Goal: Transaction & Acquisition: Purchase product/service

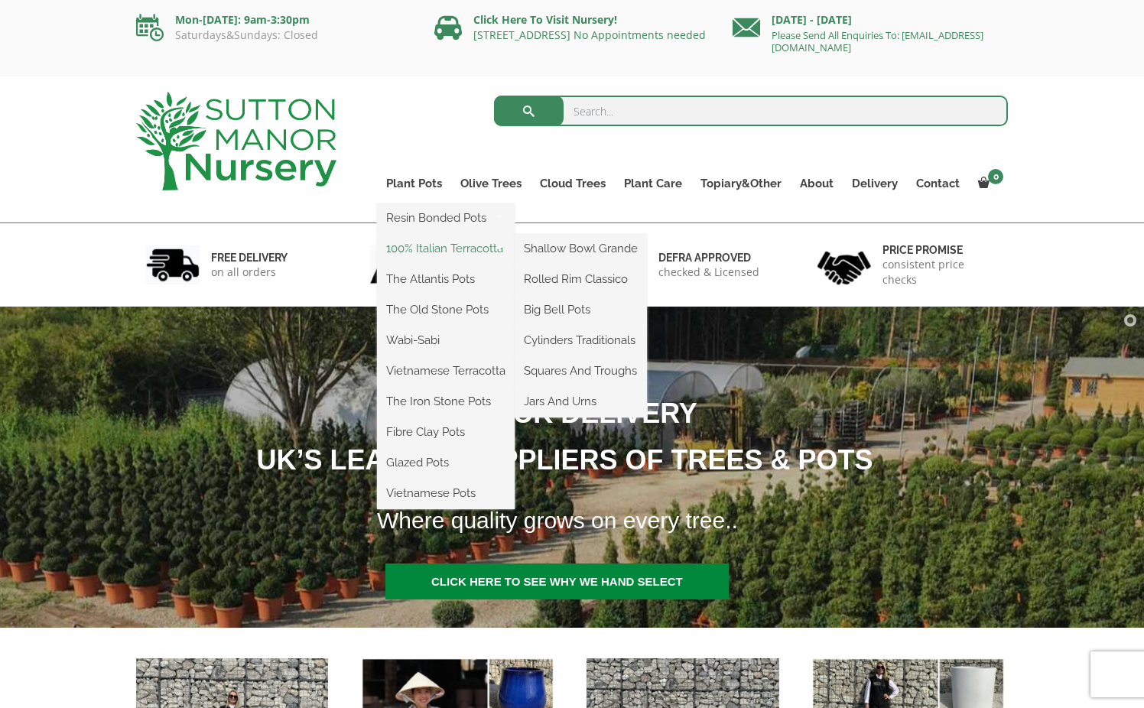
click at [430, 250] on link "100% Italian Terracotta" at bounding box center [446, 248] width 138 height 23
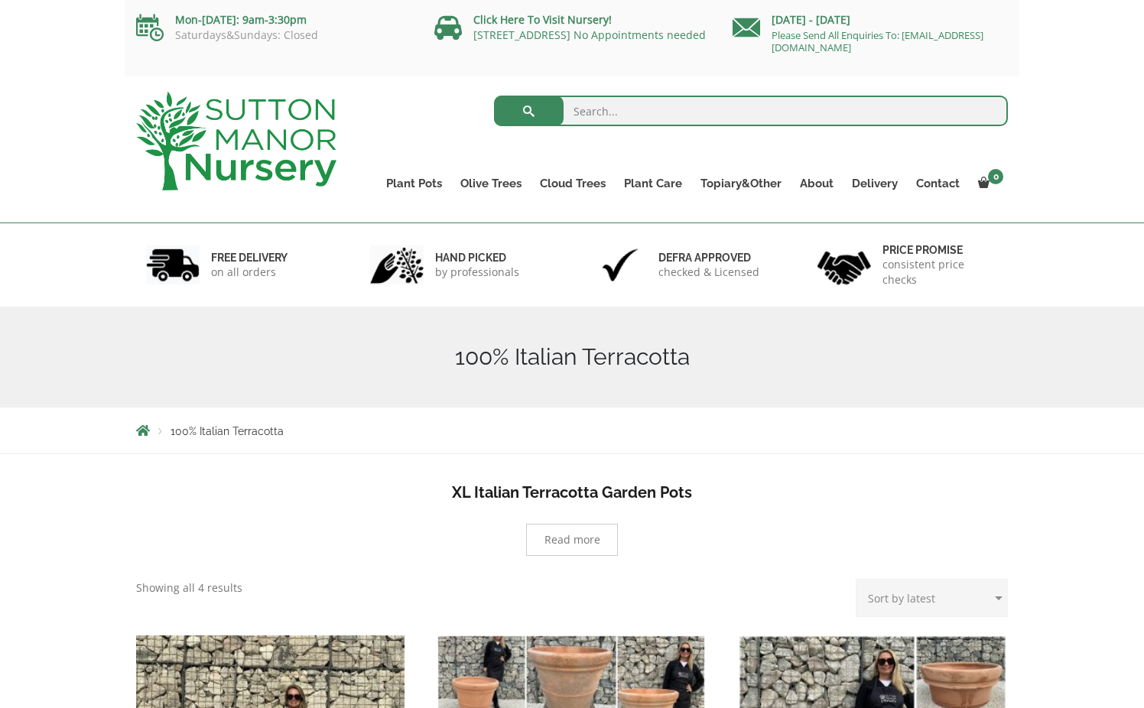
click at [427, 247] on div "hand picked by professionals" at bounding box center [461, 264] width 224 height 83
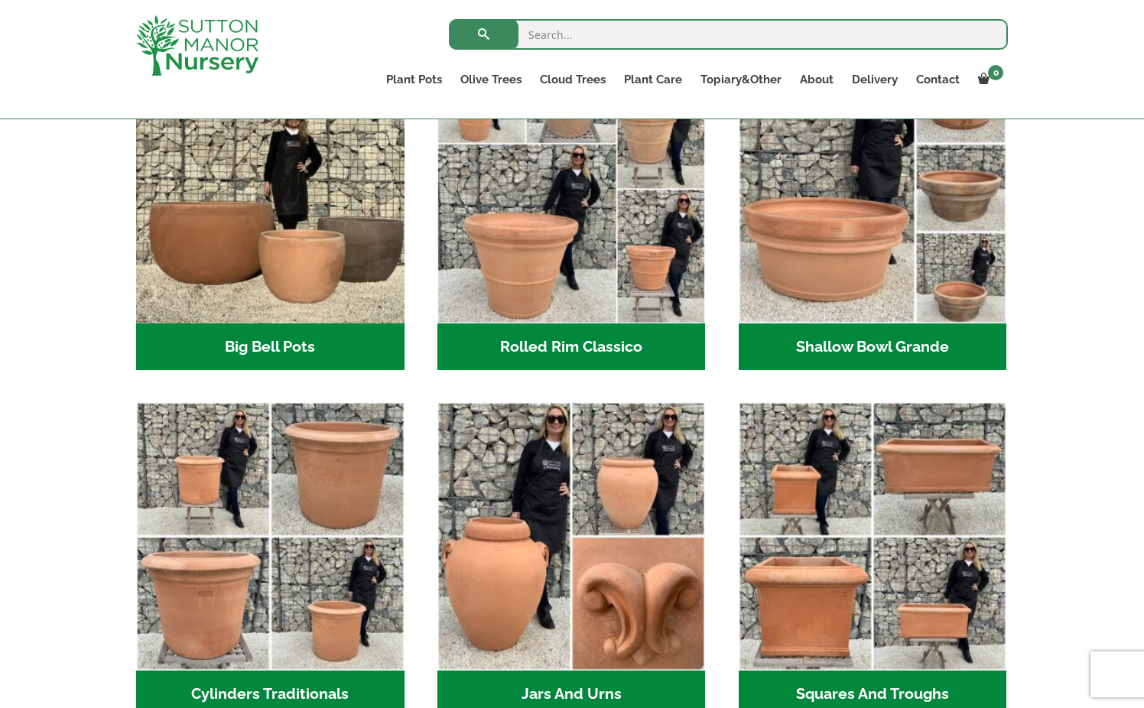
scroll to position [593, 0]
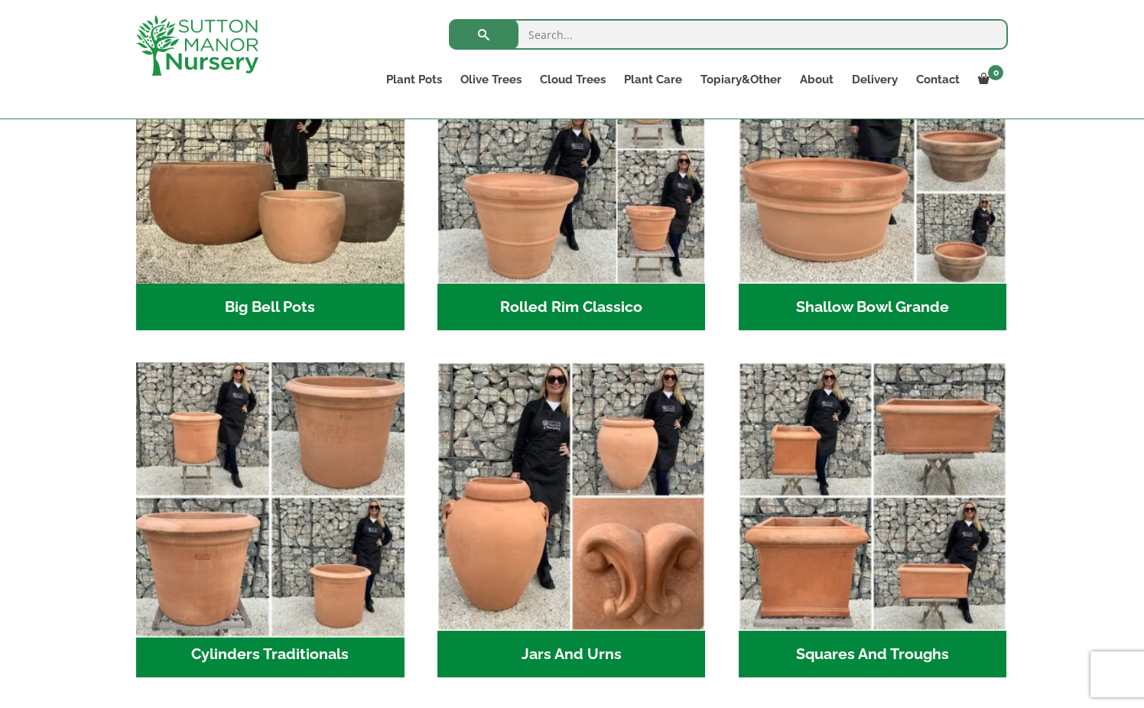
click at [232, 558] on img "Visit product category Cylinders Traditionals" at bounding box center [269, 496] width 281 height 281
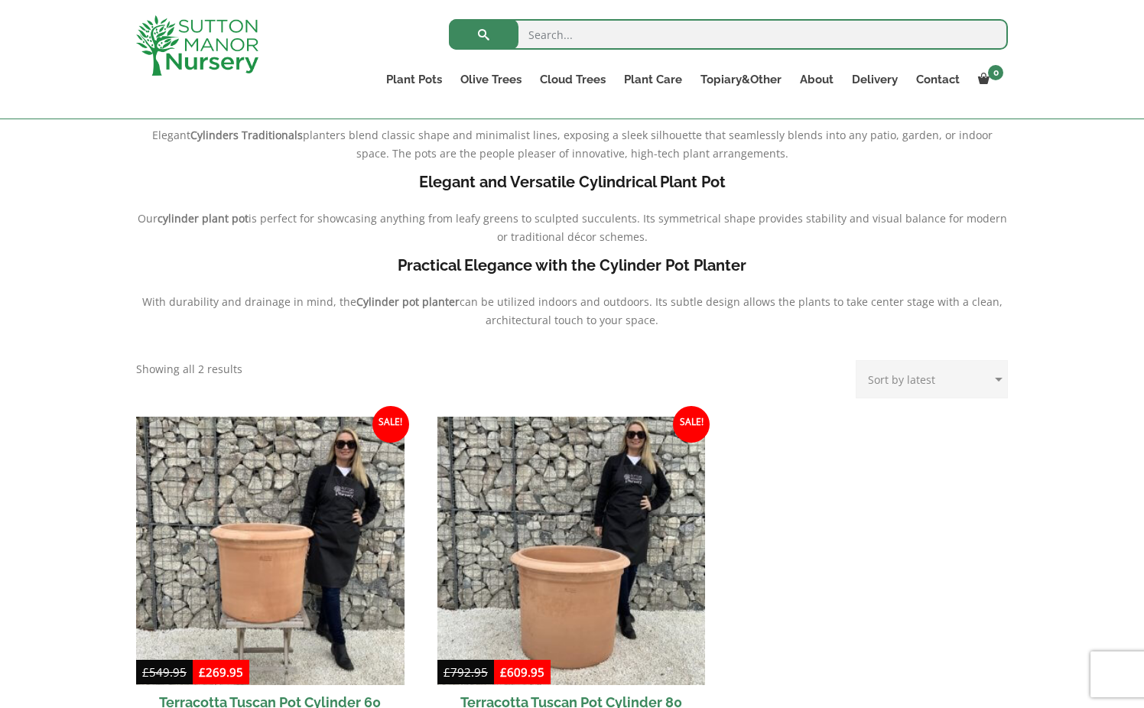
scroll to position [706, 0]
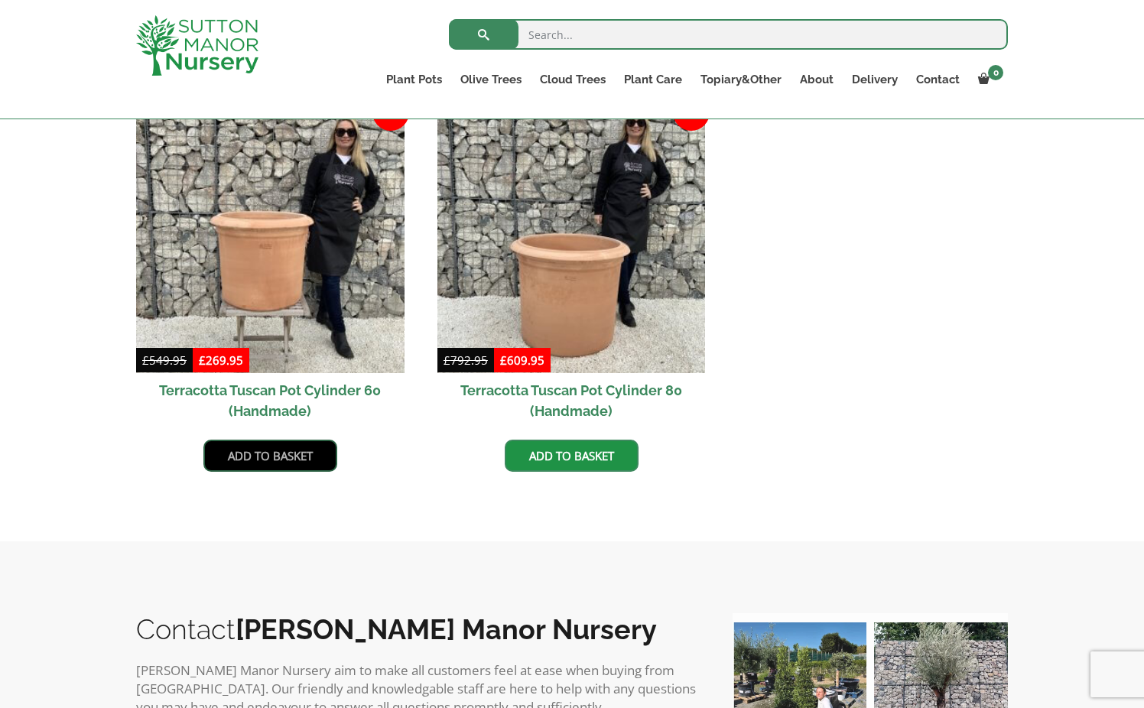
click at [260, 451] on link "Add to basket" at bounding box center [270, 456] width 134 height 32
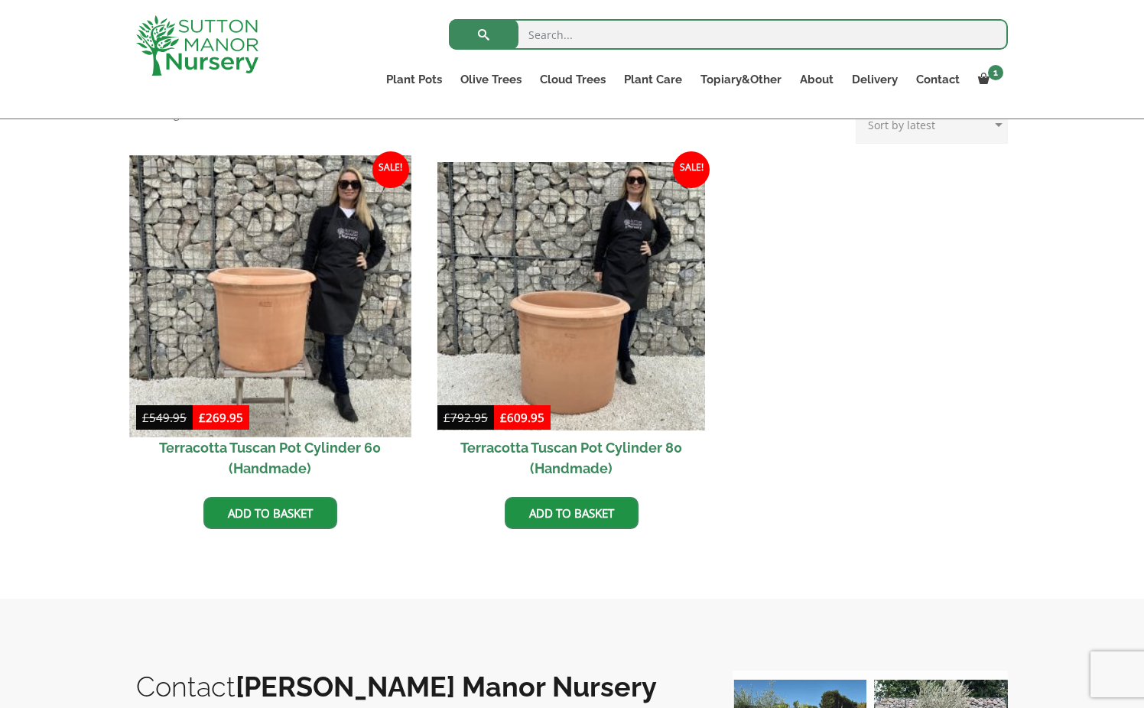
scroll to position [735, 0]
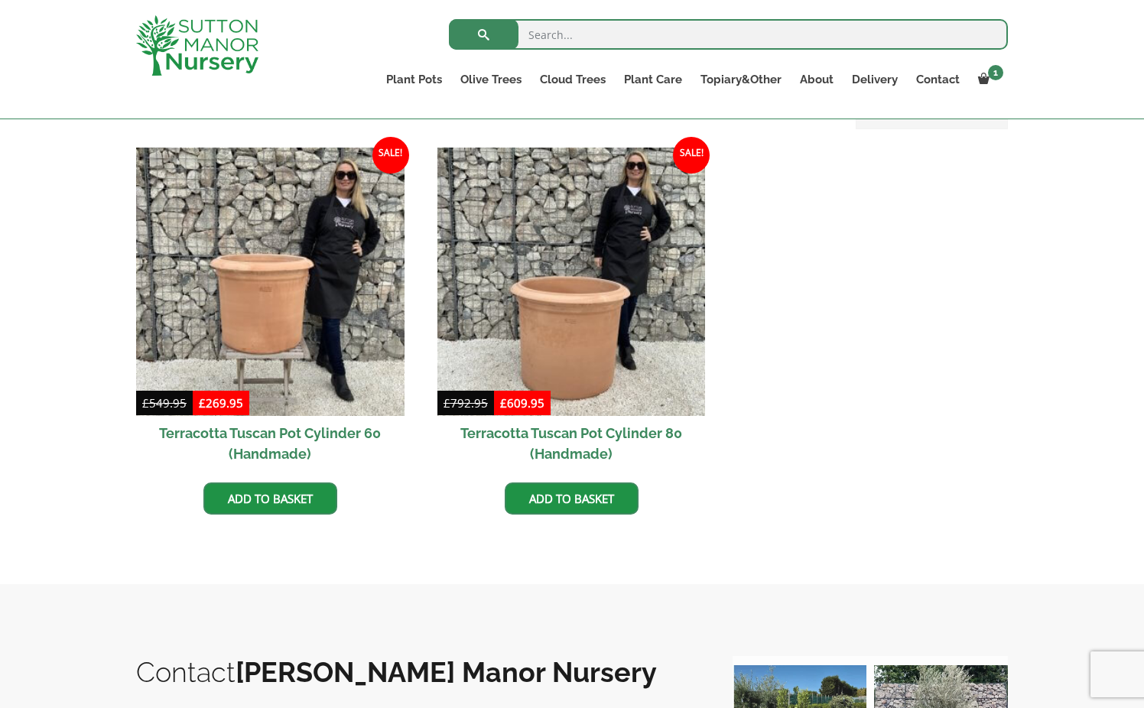
click at [317, 436] on h2 "Terracotta Tuscan Pot Cylinder 60 (Handmade)" at bounding box center [270, 443] width 268 height 55
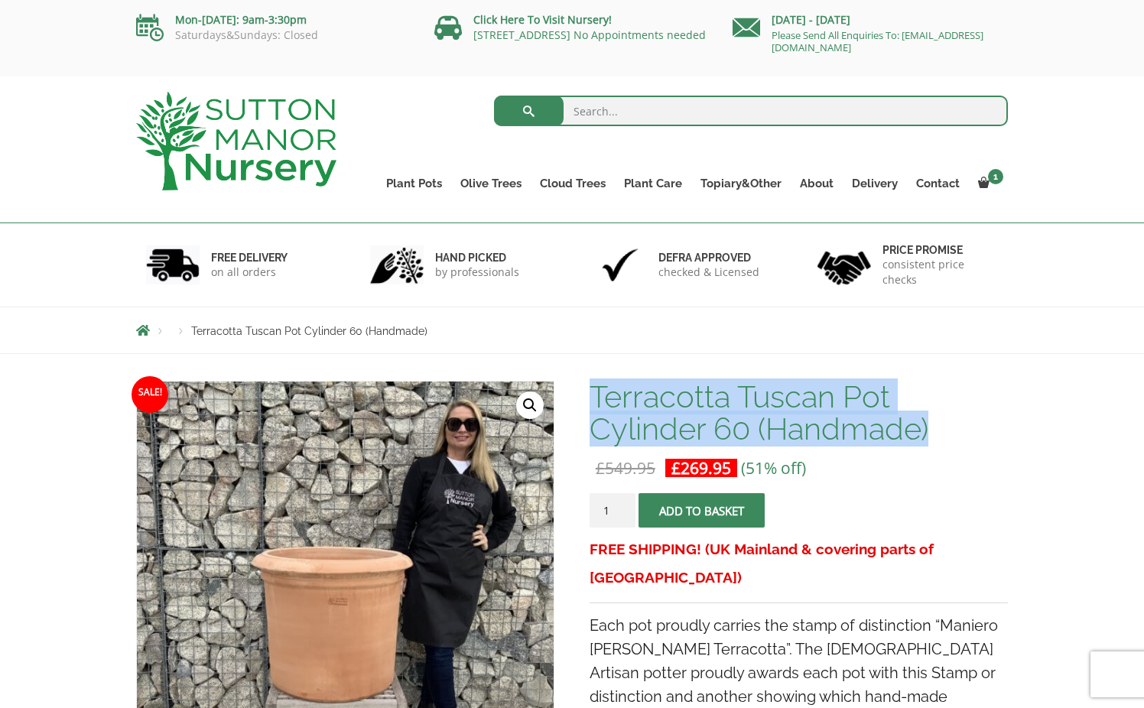
drag, startPoint x: 594, startPoint y: 395, endPoint x: 938, endPoint y: 421, distance: 345.1
click at [938, 421] on h1 "Terracotta Tuscan Pot Cylinder 60 (Handmade)" at bounding box center [799, 413] width 418 height 64
copy h1 "Terracotta Tuscan Pot Cylinder 60 (Handmade)"
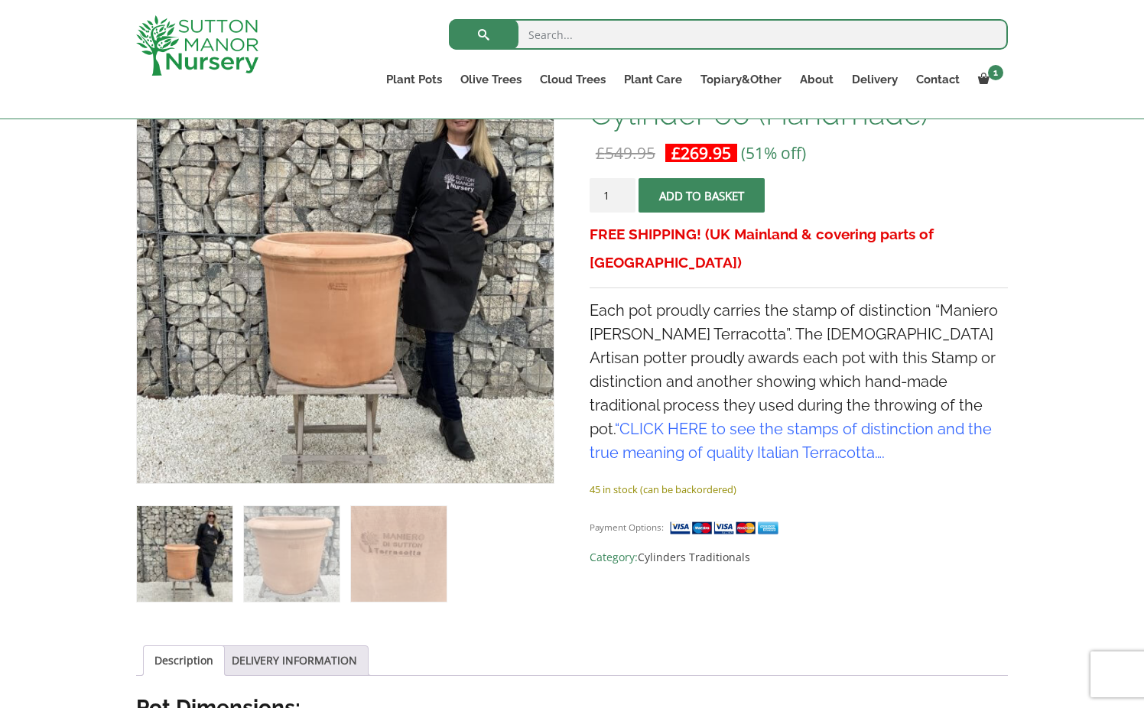
scroll to position [317, 0]
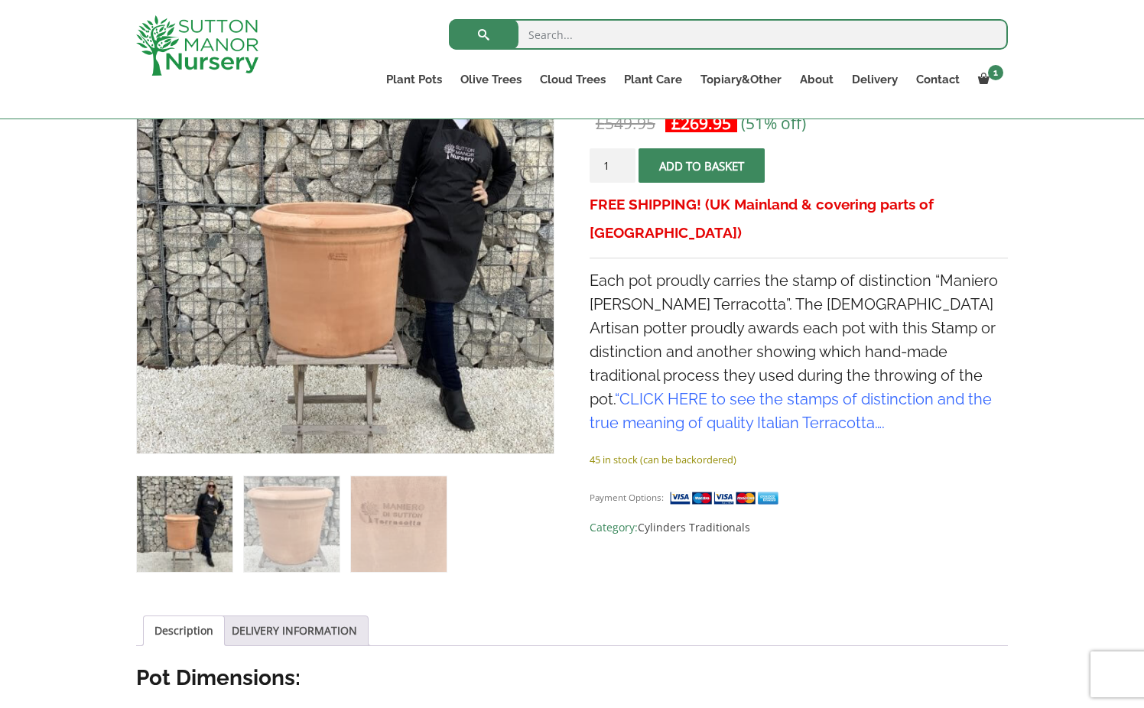
click at [611, 167] on input "1" at bounding box center [613, 165] width 46 height 34
click at [622, 161] on input "2" at bounding box center [613, 165] width 46 height 34
click at [622, 161] on input "3" at bounding box center [613, 165] width 46 height 34
type input "4"
click at [622, 161] on input "4" at bounding box center [613, 165] width 46 height 34
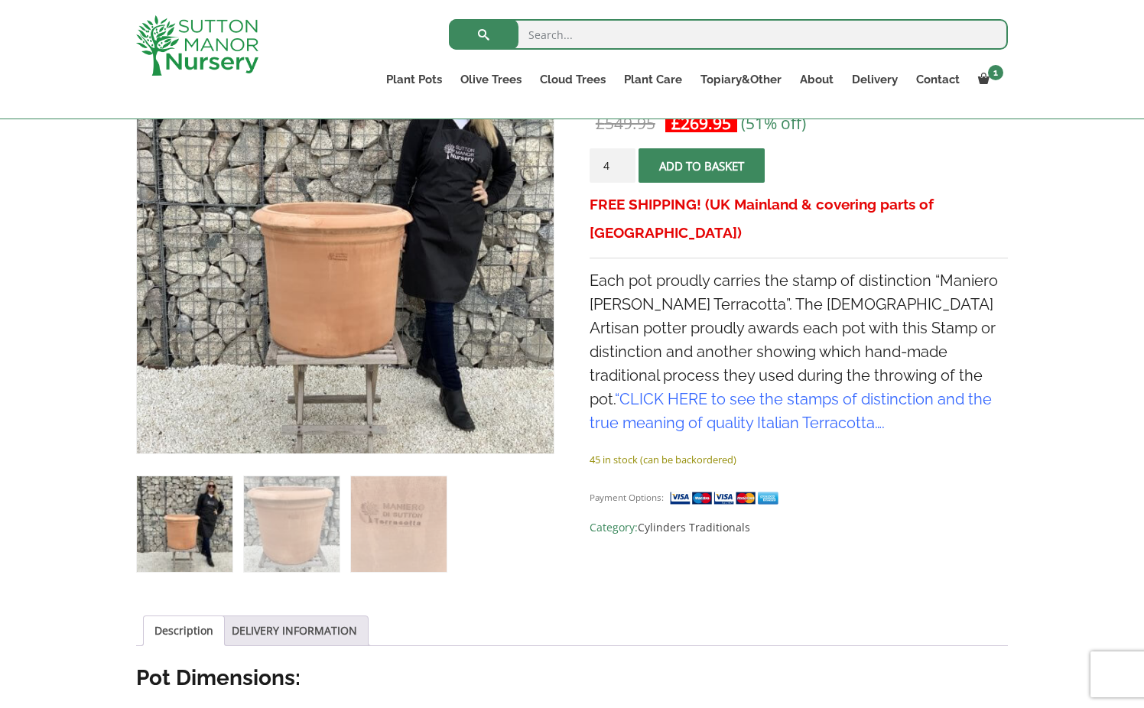
click at [749, 168] on button "Add to basket" at bounding box center [702, 165] width 126 height 34
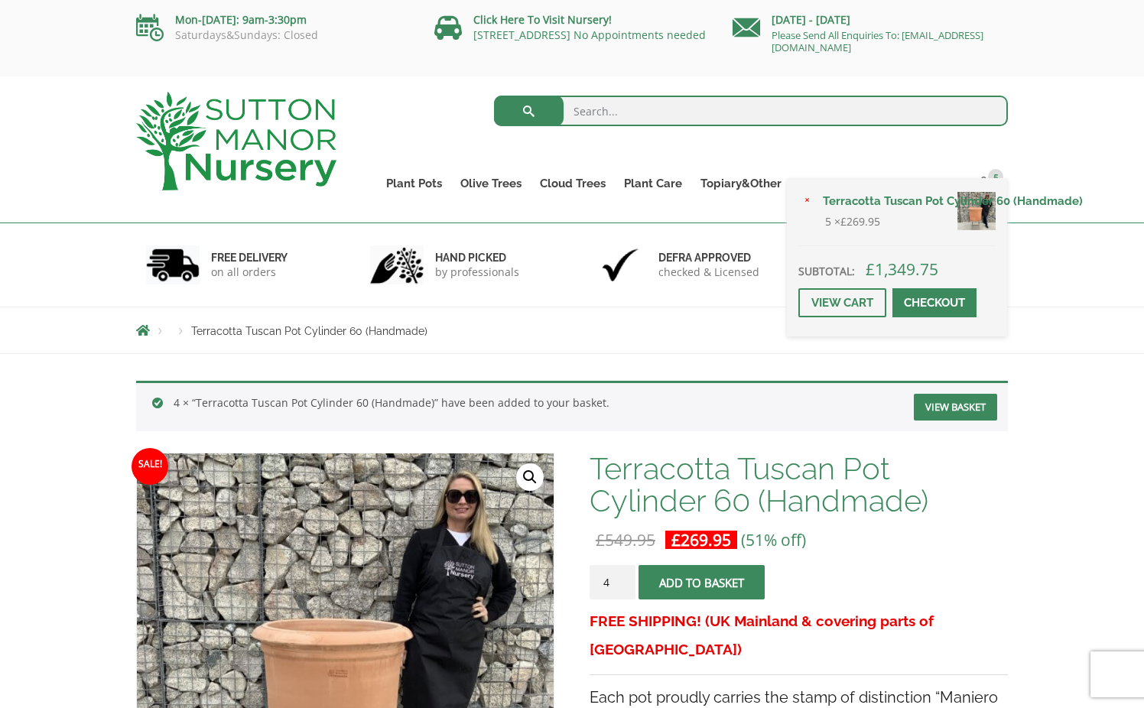
click at [916, 303] on link "Checkout" at bounding box center [935, 302] width 84 height 29
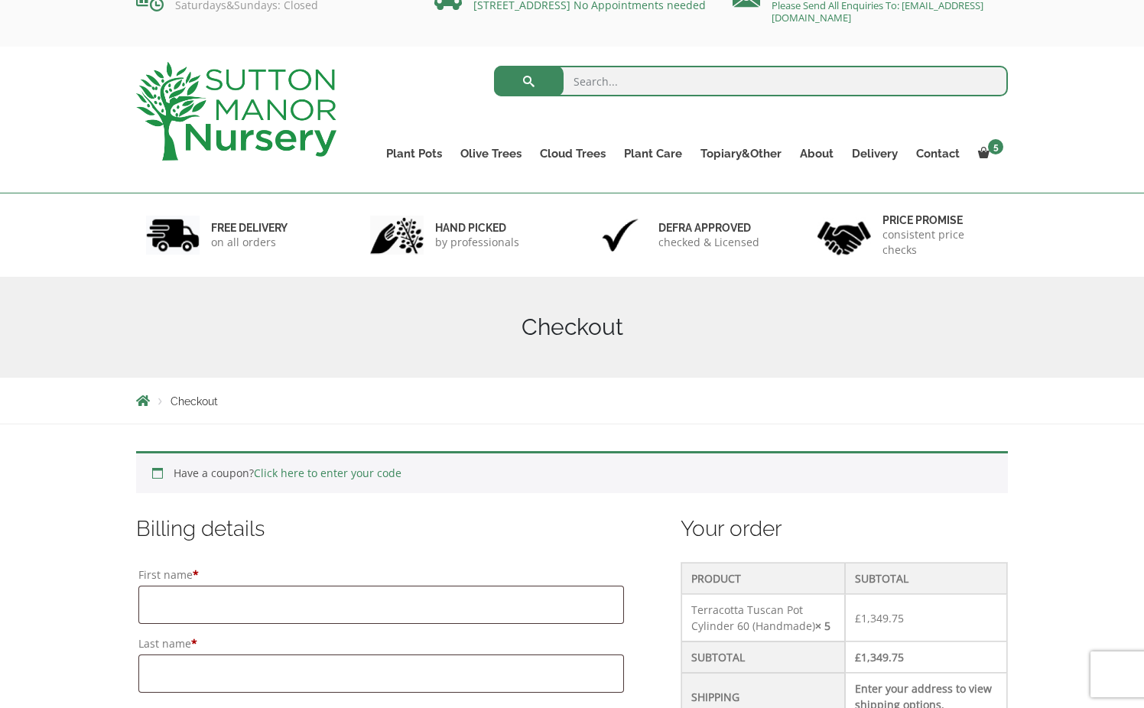
scroll to position [31, 0]
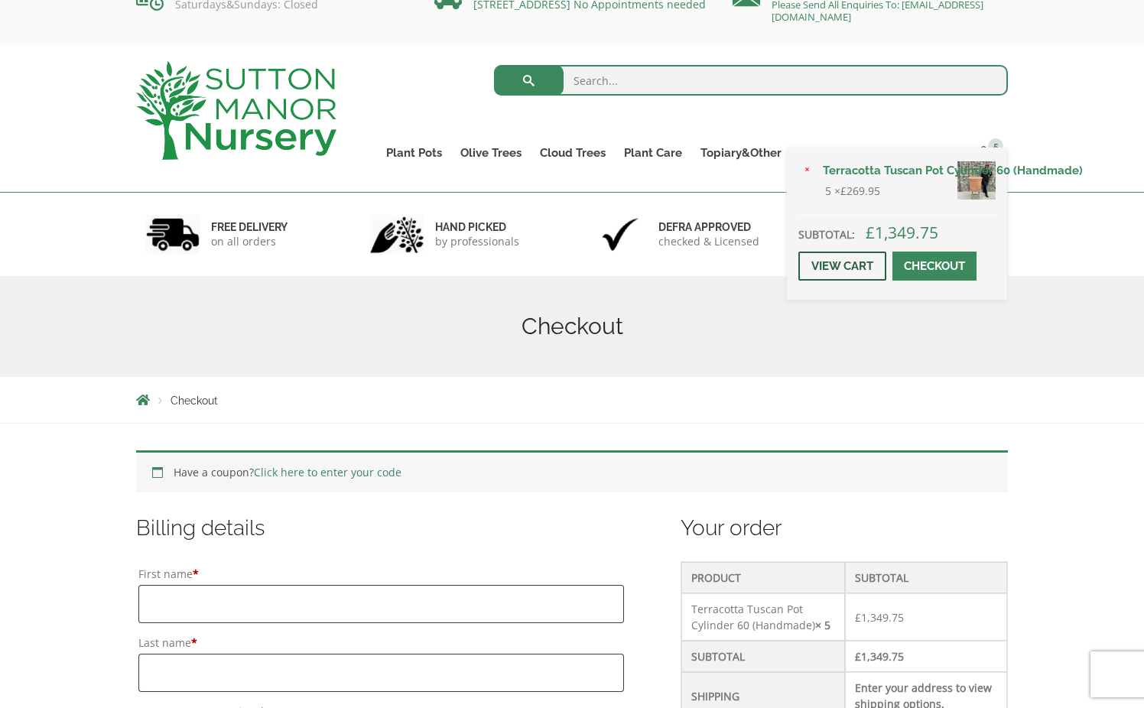
click at [841, 270] on link "View cart" at bounding box center [843, 266] width 88 height 29
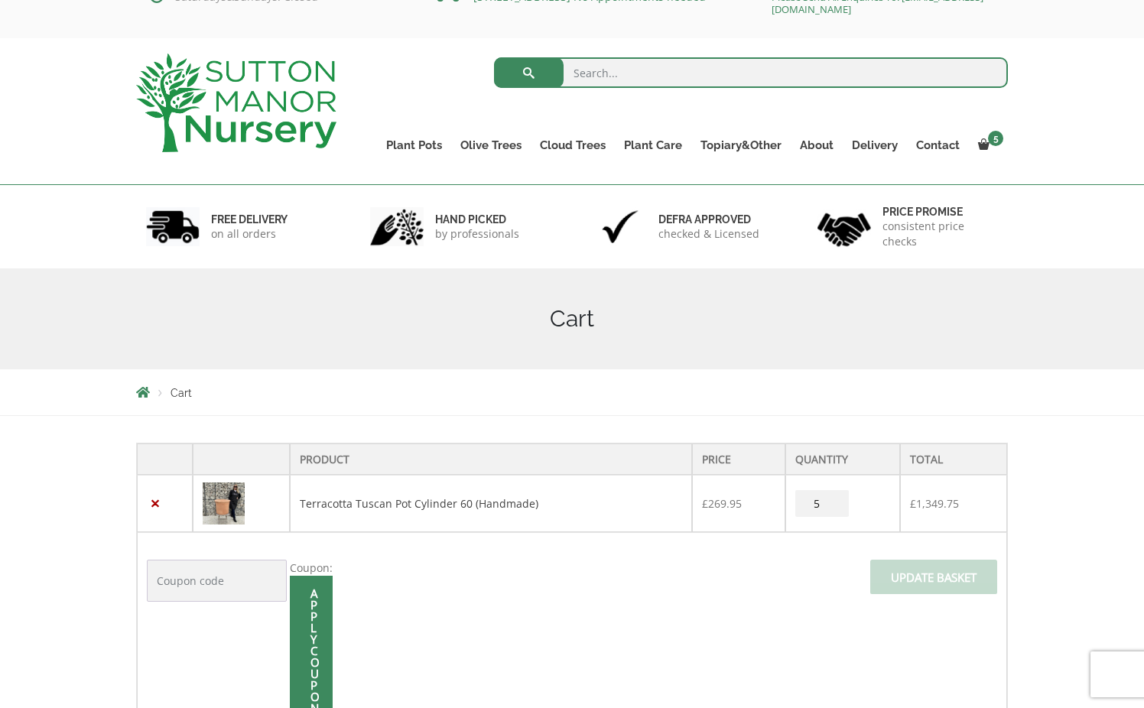
scroll to position [49, 0]
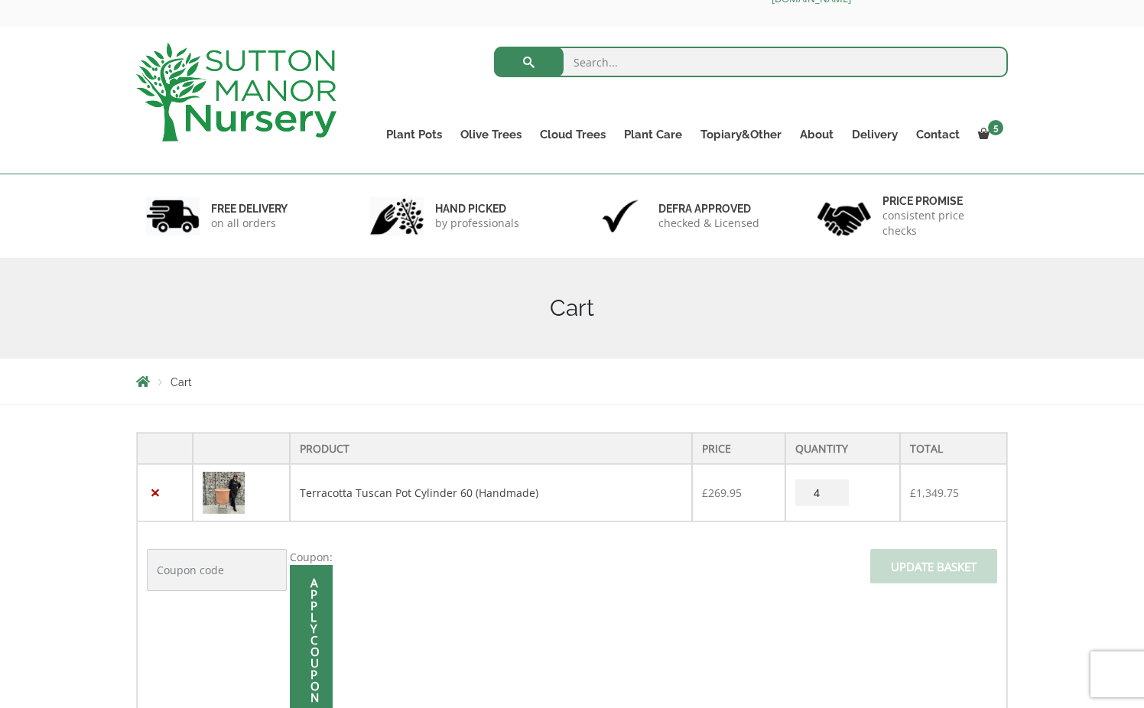
type input "4"
click at [828, 496] on input "4" at bounding box center [822, 493] width 54 height 27
click at [903, 564] on input "Update basket" at bounding box center [933, 566] width 127 height 34
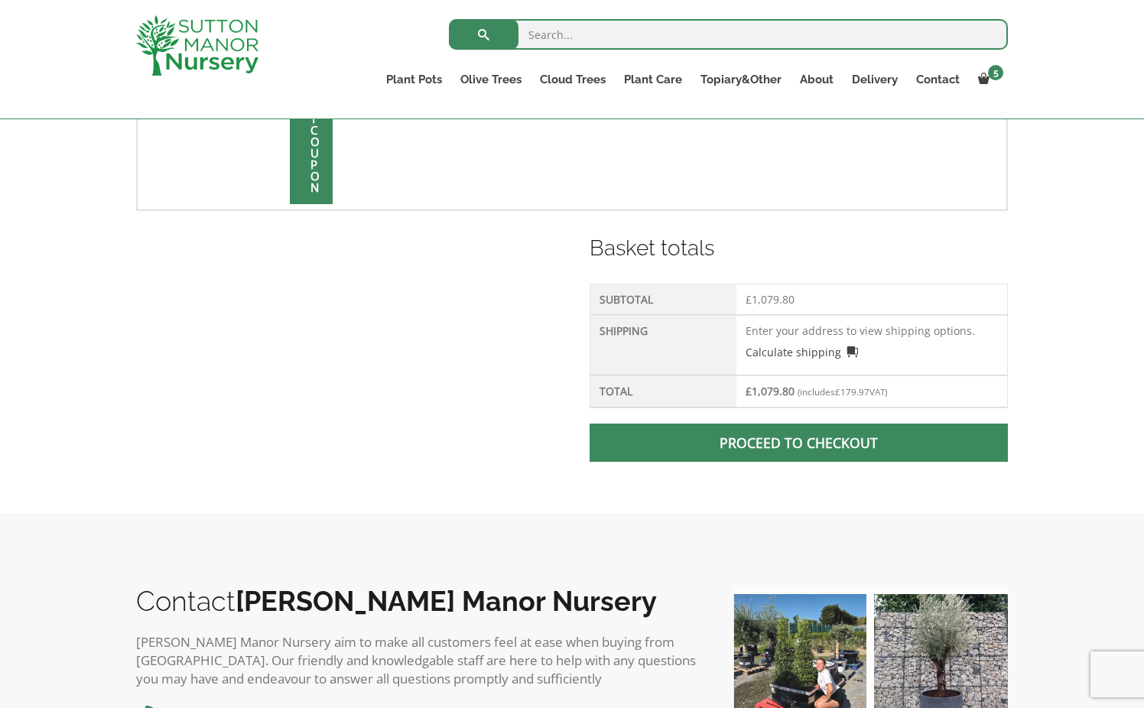
scroll to position [606, 0]
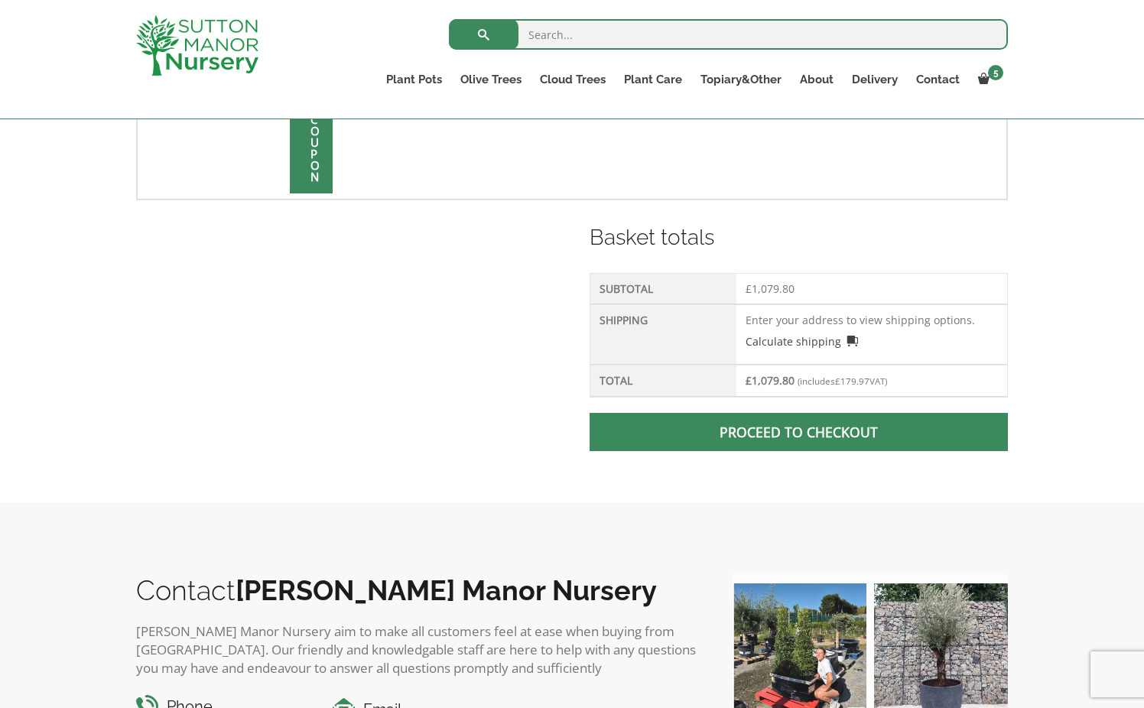
click at [679, 421] on link "Proceed to checkout" at bounding box center [799, 432] width 418 height 38
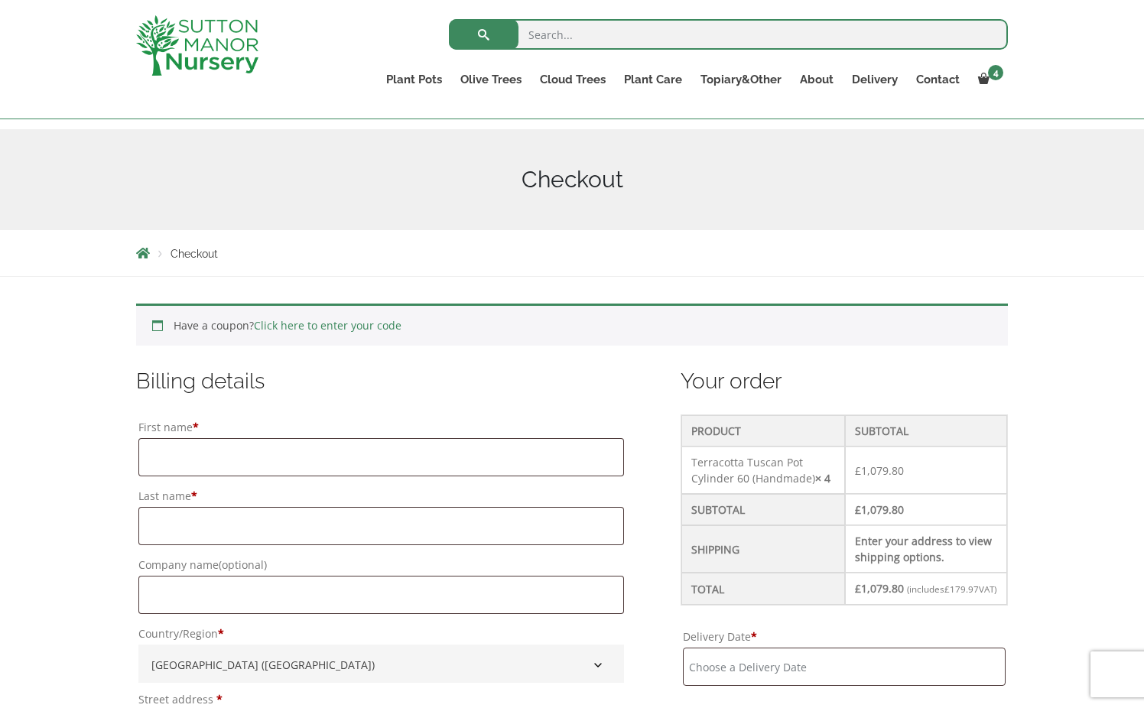
scroll to position [288, 0]
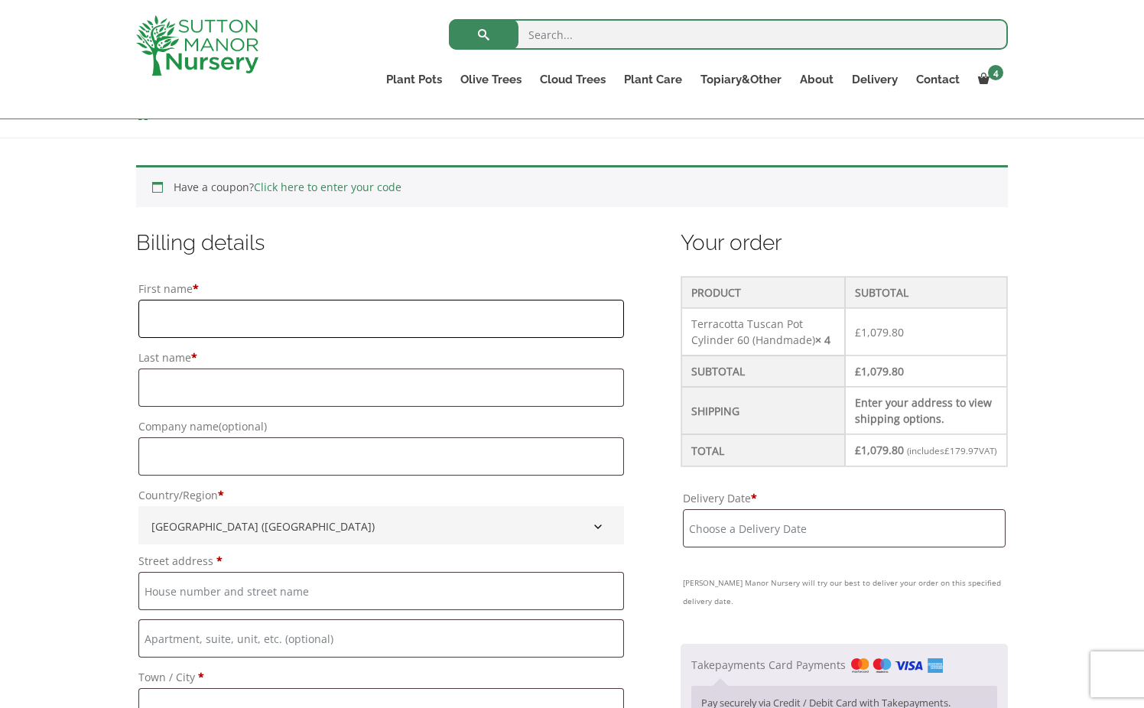
click at [244, 321] on input "First name *" at bounding box center [381, 319] width 486 height 38
type input "Jack"
type input "Wrigley"
type input "[PERSON_NAME]"
type input "[GEOGRAPHIC_DATA]"
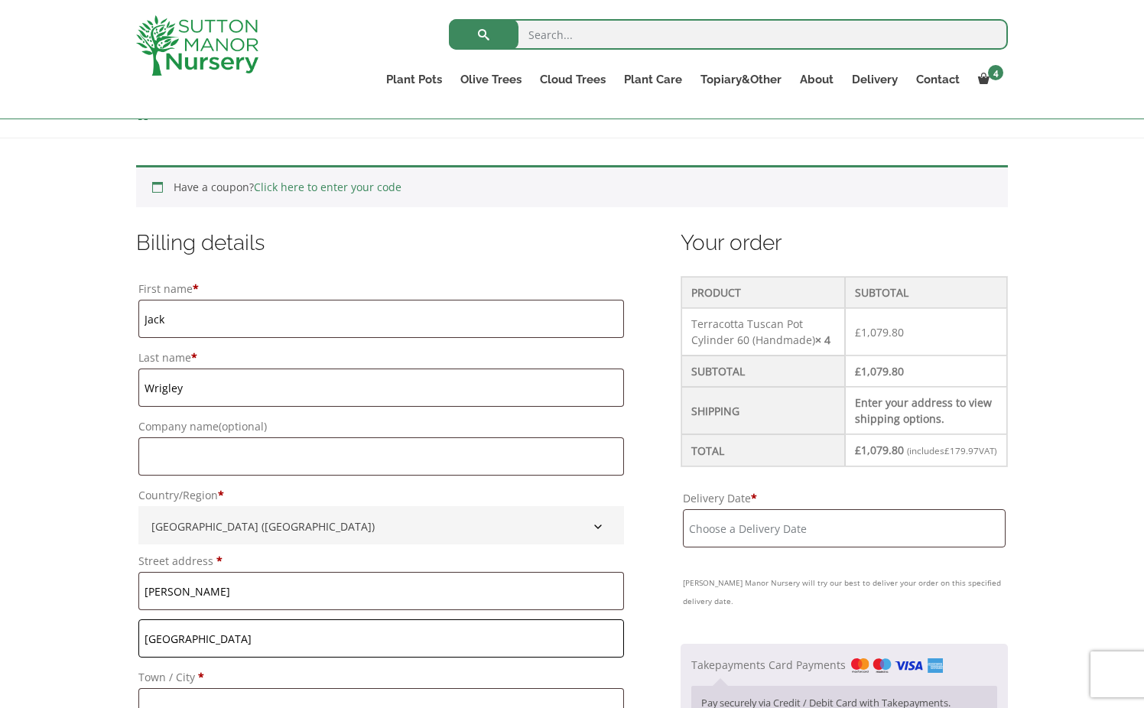
type input "Craven Arms,"
type input "[GEOGRAPHIC_DATA]"
type input "SY7 9DH"
type input "07958614220"
type input "[EMAIL_ADDRESS][DOMAIN_NAME]"
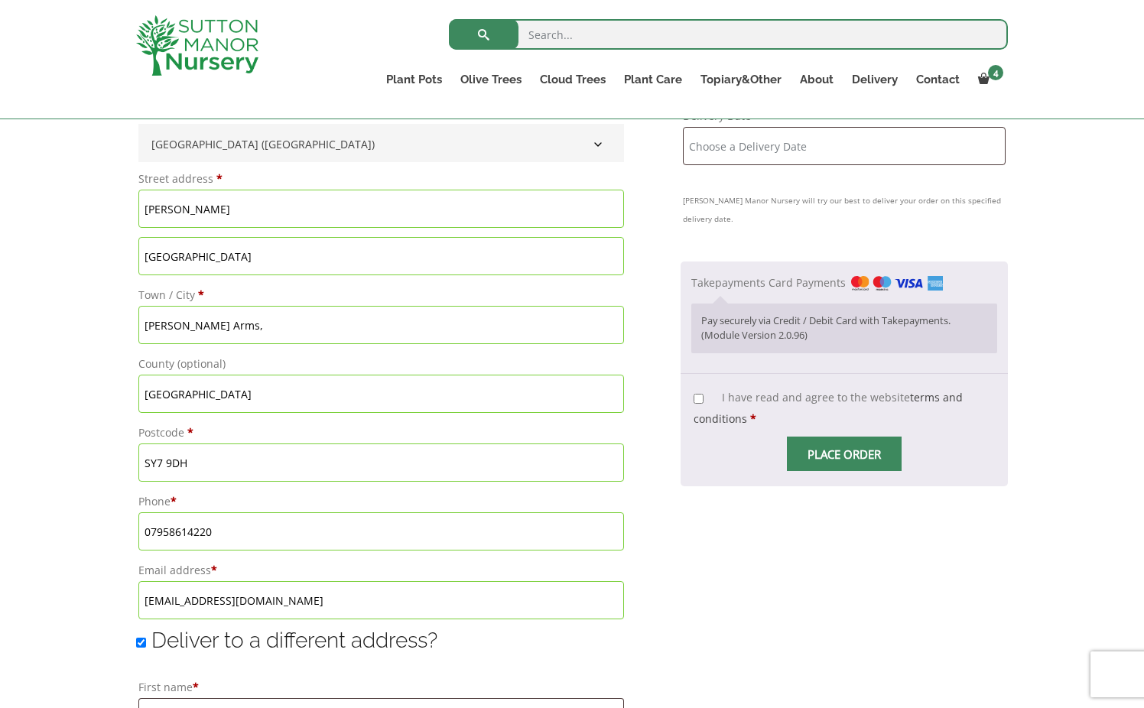
scroll to position [726, 0]
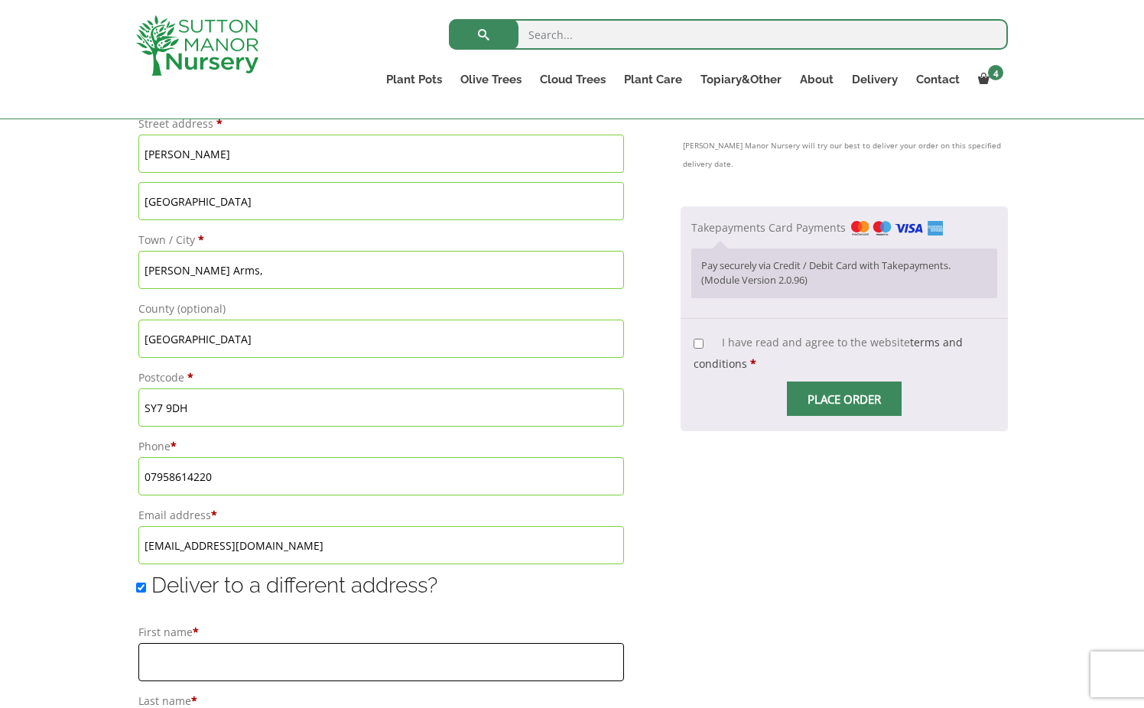
click at [229, 662] on input "First name *" at bounding box center [381, 662] width 486 height 38
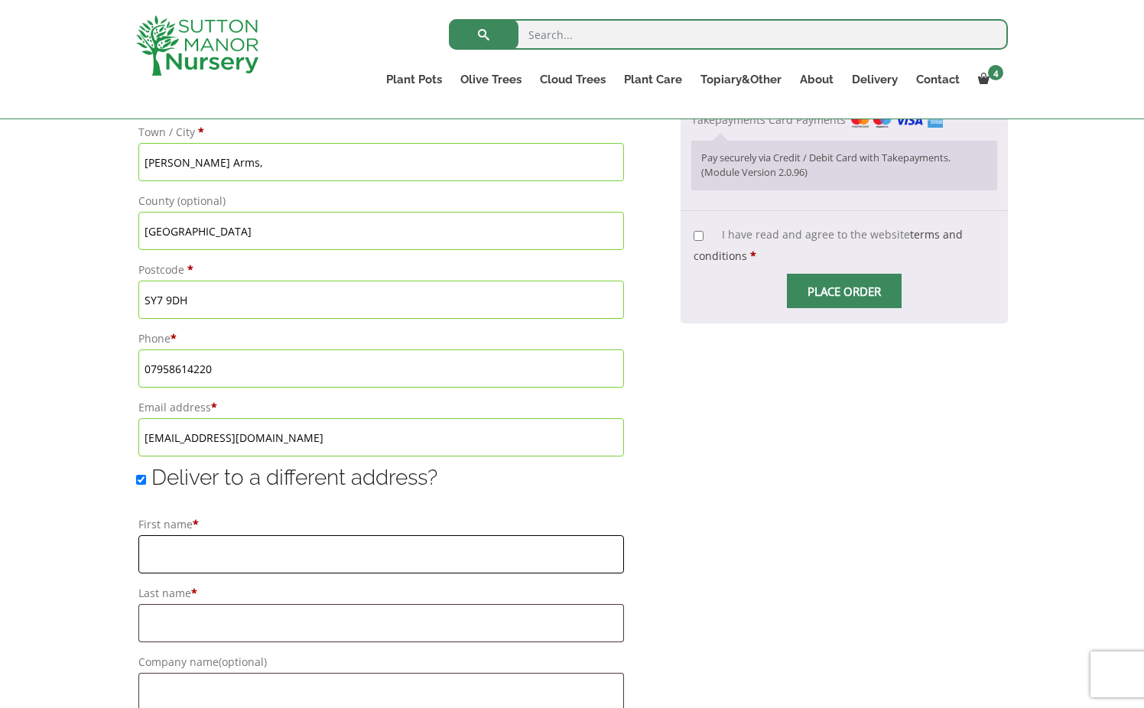
scroll to position [834, 0]
click at [227, 561] on input "First name *" at bounding box center [381, 554] width 486 height 38
type input "Jack"
click at [81, 673] on div "Have a coupon? Click here to enter your code Apply coupon Billing details First…" at bounding box center [572, 409] width 1144 height 1635
click at [724, 500] on div "Your order Product Subtotal Terracotta Tuscan Pot Cylinder 60 (Handmade) × 4 £ …" at bounding box center [844, 430] width 327 height 1495
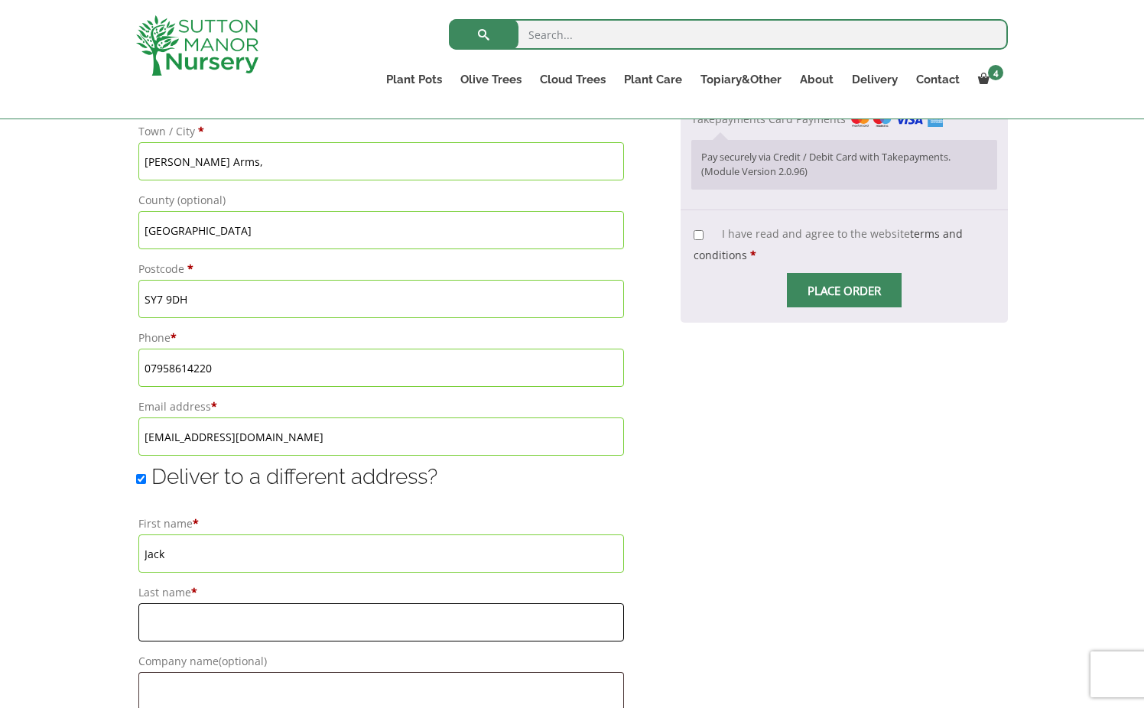
click at [192, 618] on input "Last name *" at bounding box center [381, 622] width 486 height 38
type input "Wrigley"
type input "[PERSON_NAME]"
type input "[GEOGRAPHIC_DATA]"
type input "Craven Arms,"
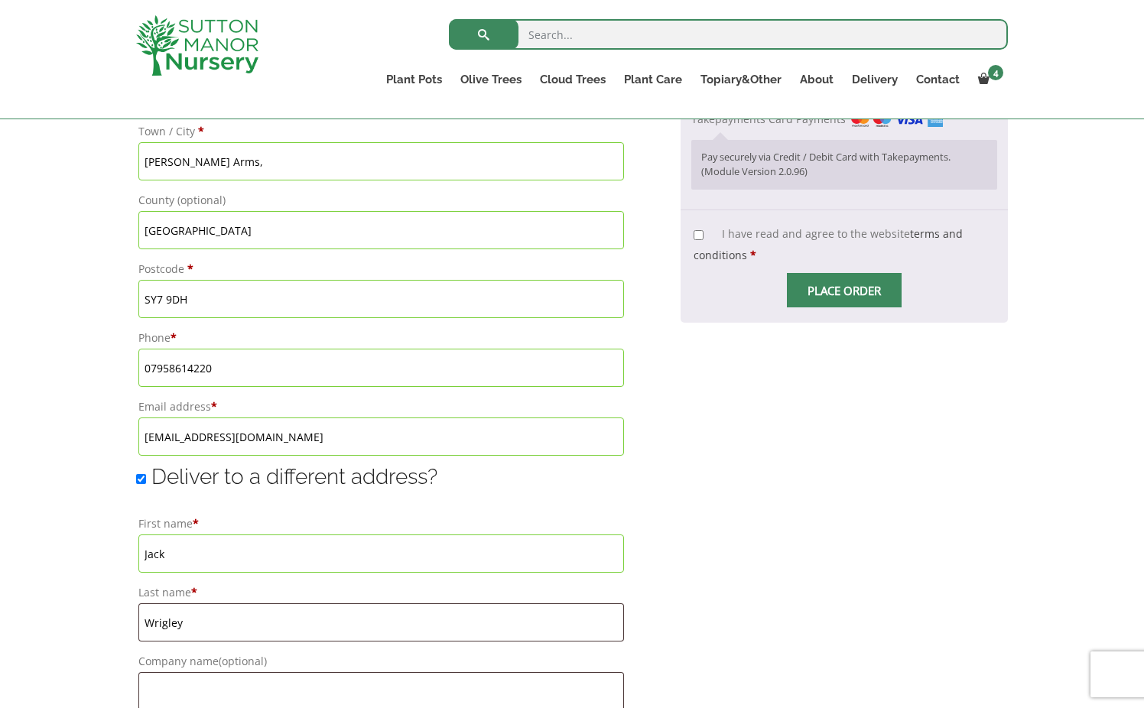
type input "[GEOGRAPHIC_DATA]"
type input "SY7 9DH"
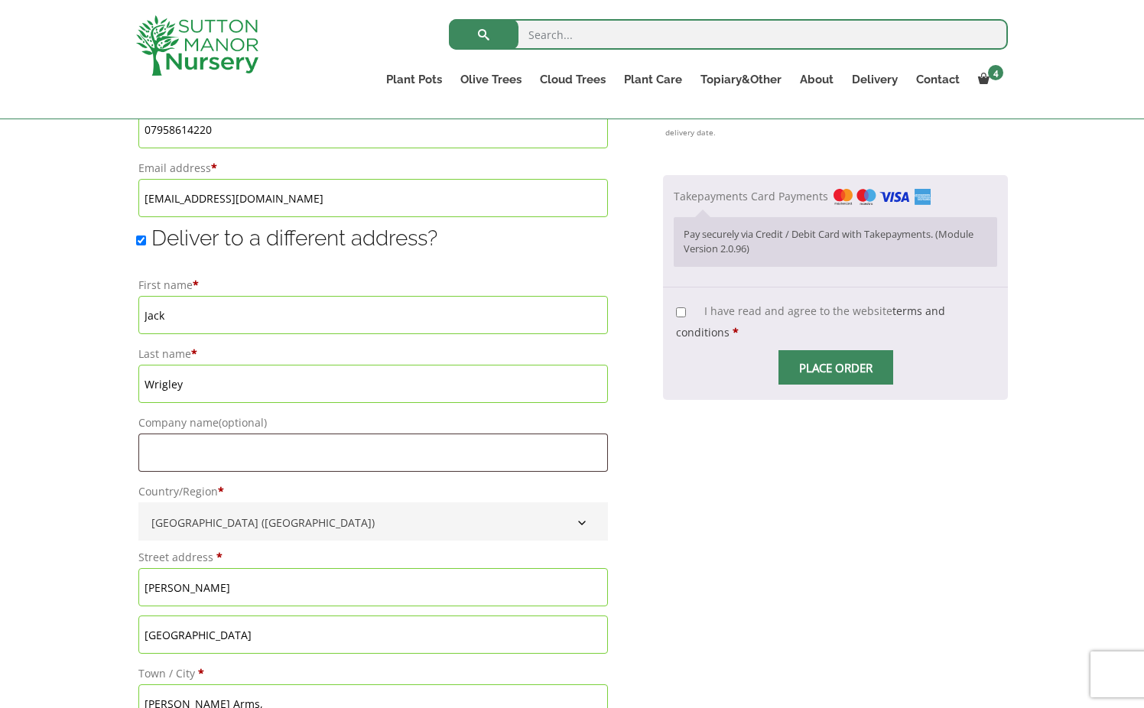
scroll to position [1180, 0]
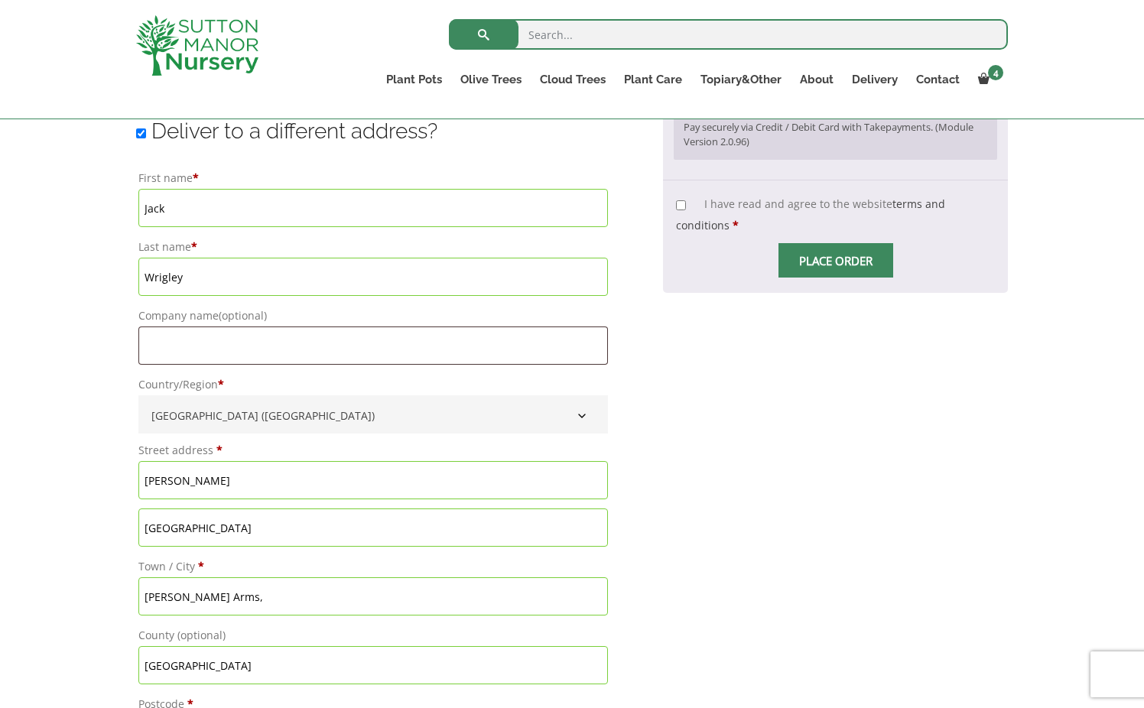
click at [685, 200] on input "I have read and agree to the website terms and conditions *" at bounding box center [681, 205] width 10 height 10
checkbox input "true"
click at [827, 243] on input "Place order" at bounding box center [836, 260] width 115 height 34
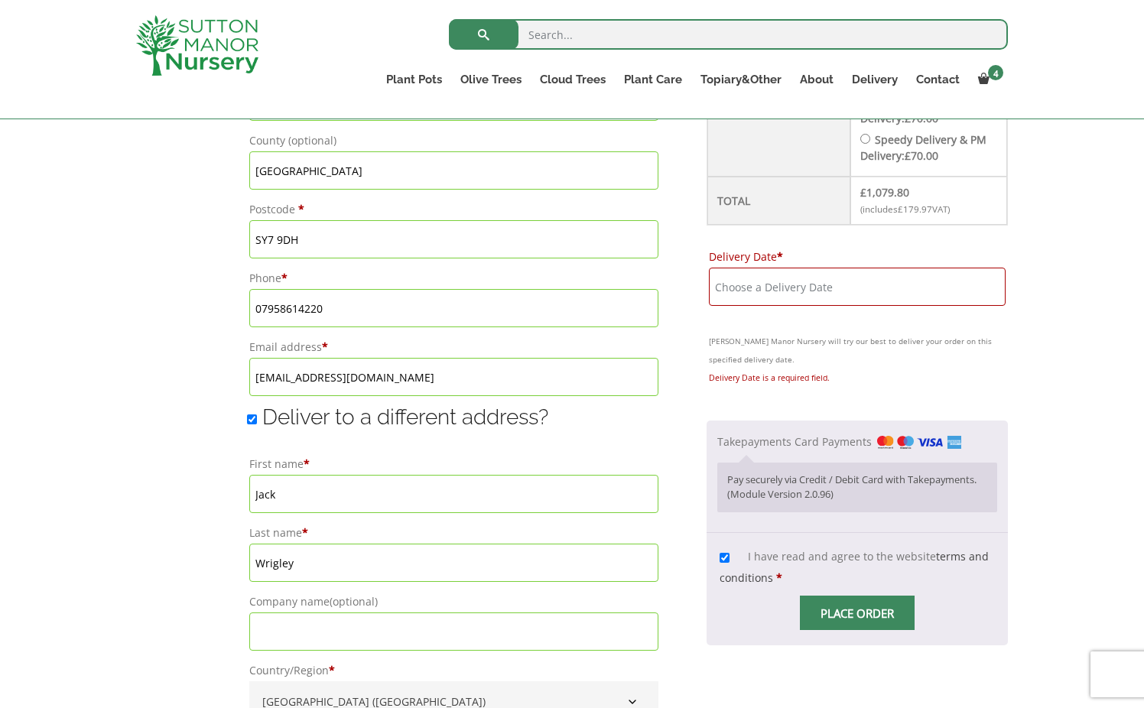
scroll to position [943, 0]
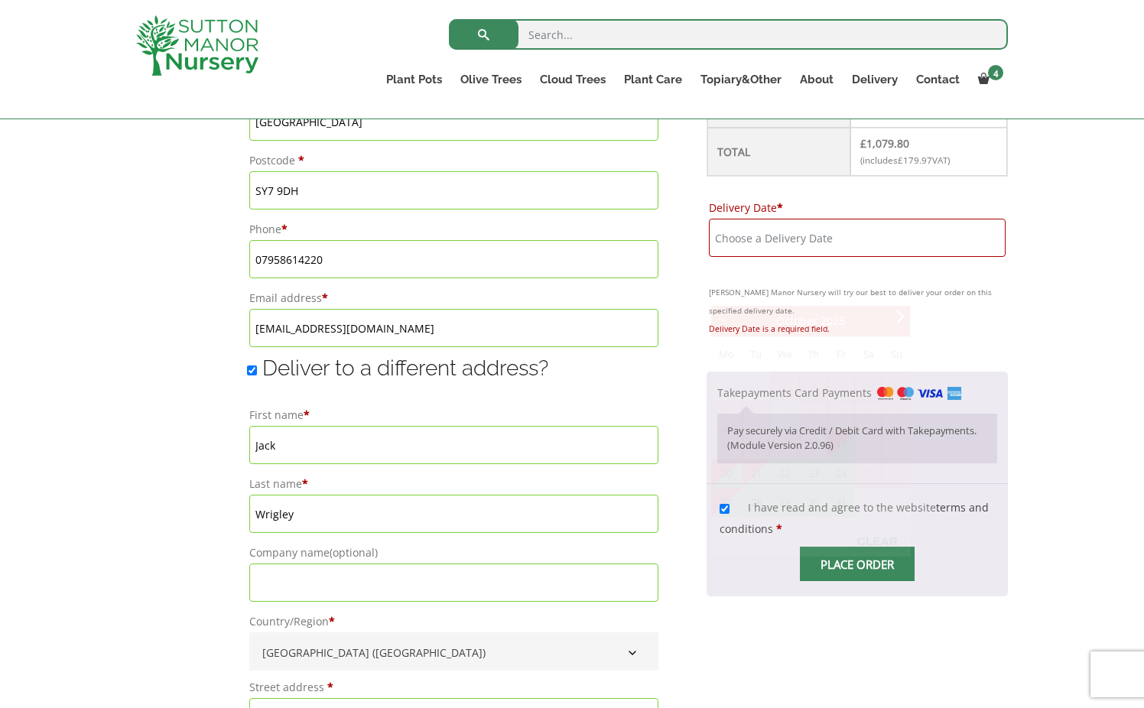
click at [758, 257] on input "Delivery Date *" at bounding box center [857, 238] width 297 height 38
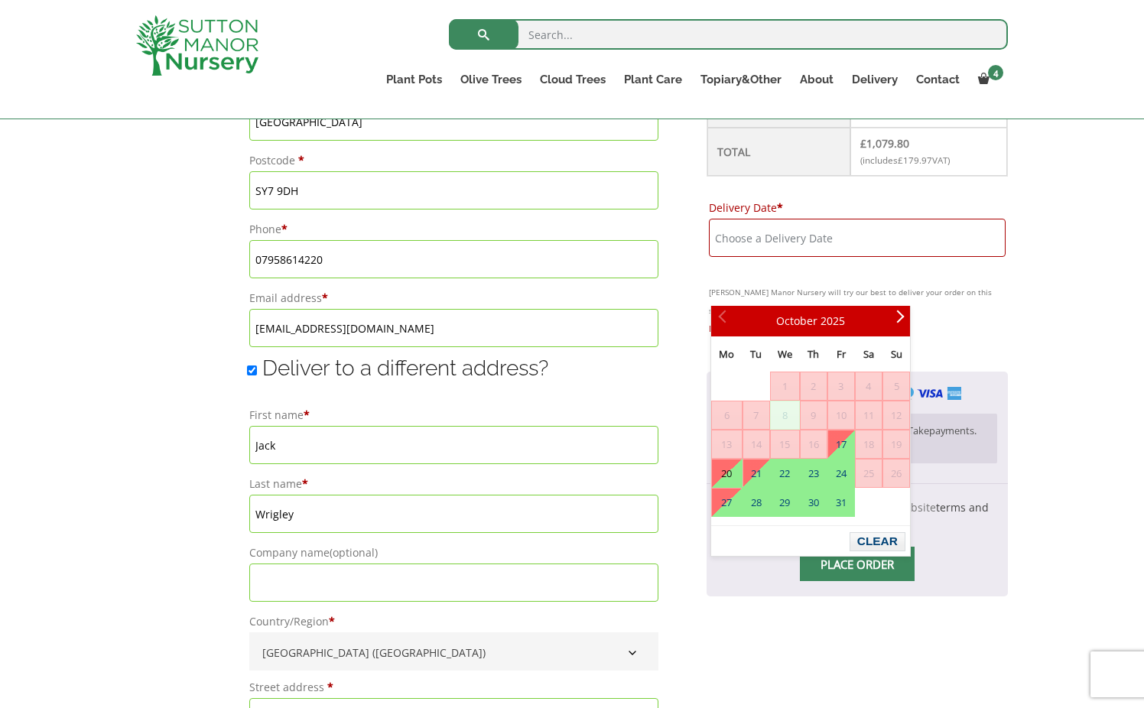
click at [727, 470] on link "20" at bounding box center [726, 474] width 29 height 28
type input "[DATE]"
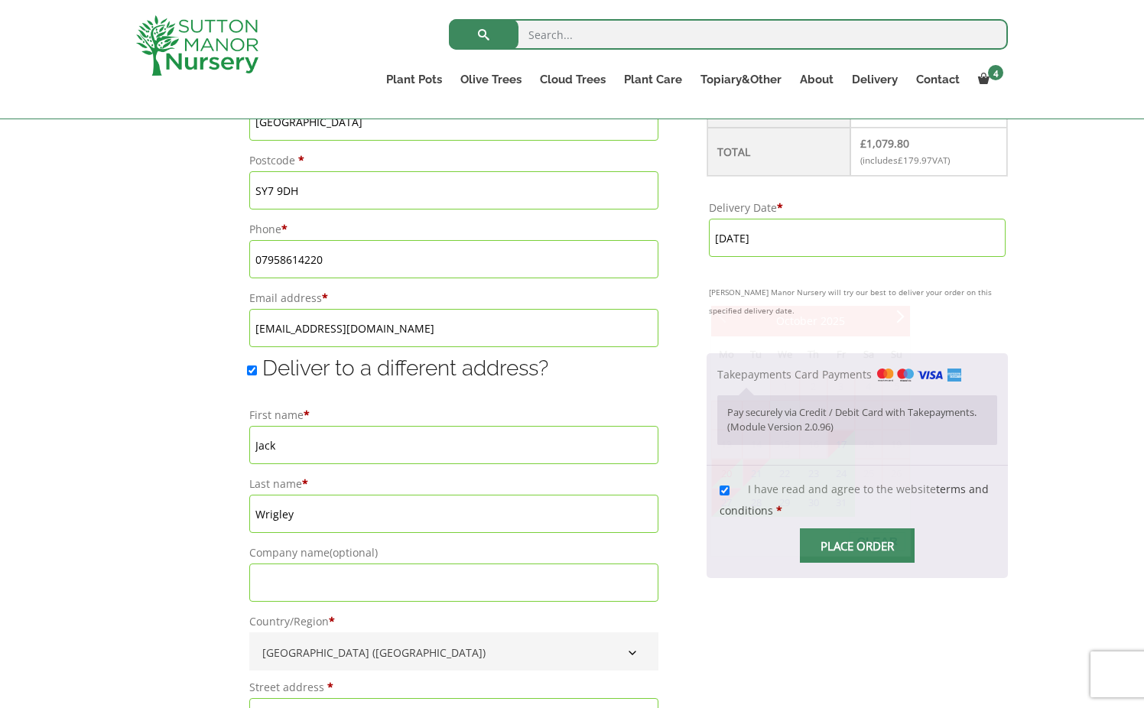
click at [805, 257] on input "[DATE]" at bounding box center [857, 238] width 297 height 38
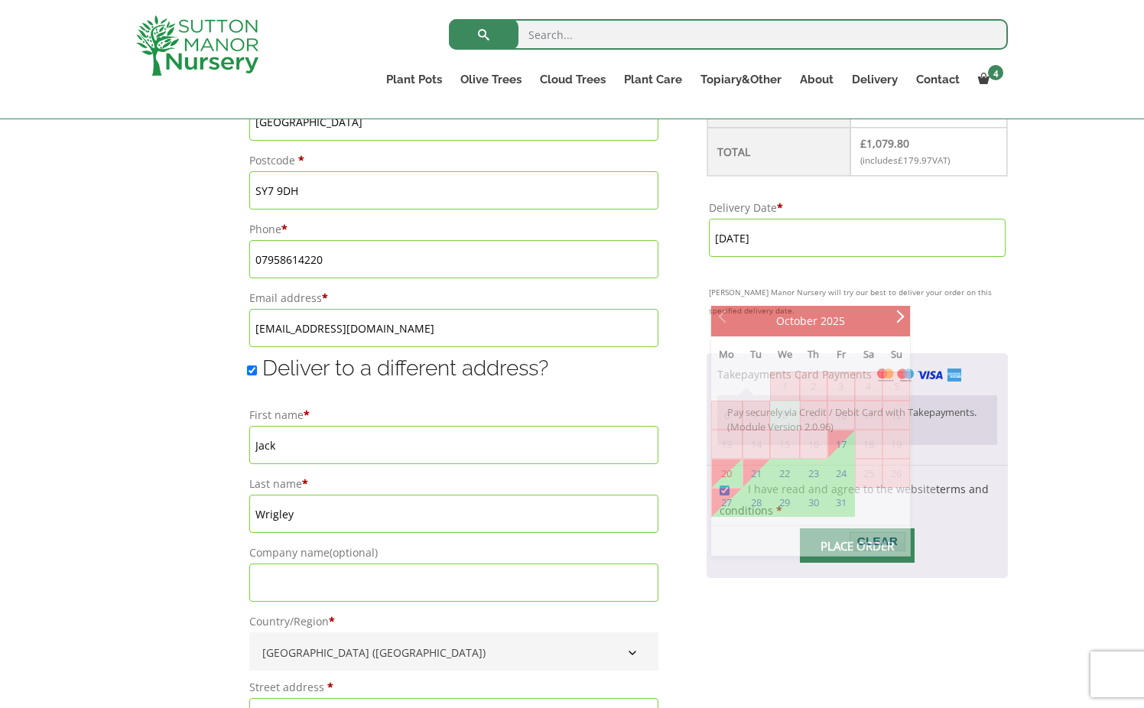
click at [895, 524] on p "I have read and agree to the website terms and conditions *" at bounding box center [857, 500] width 280 height 47
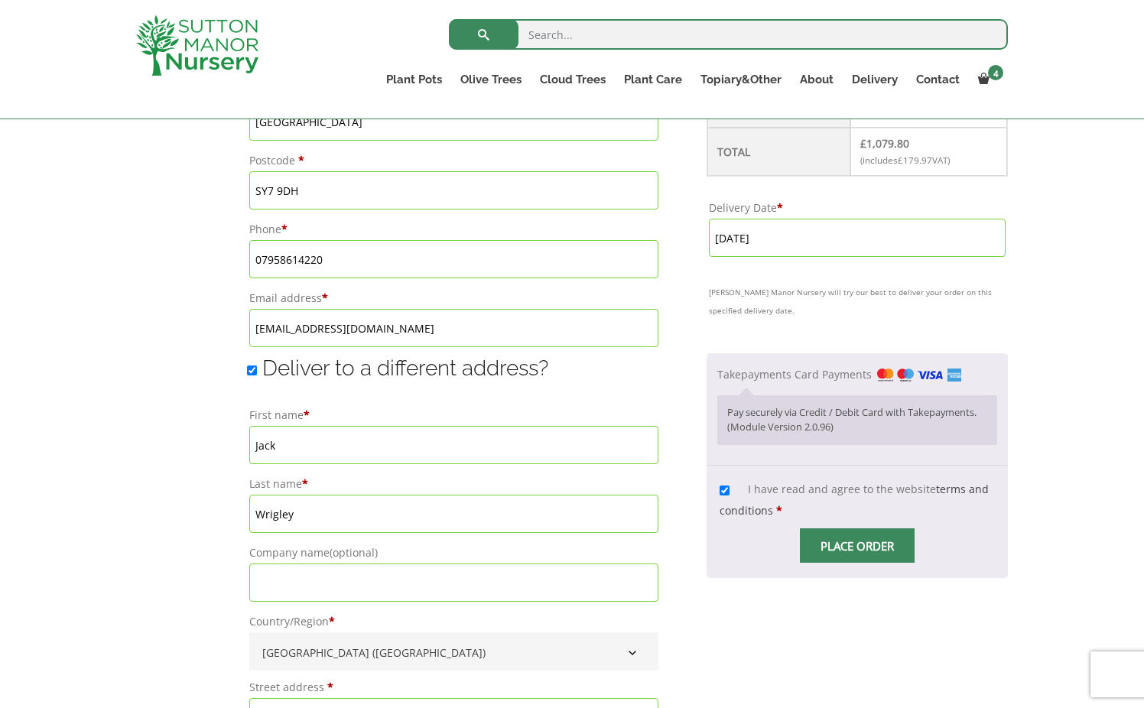
click at [855, 563] on input "Place order" at bounding box center [857, 546] width 115 height 34
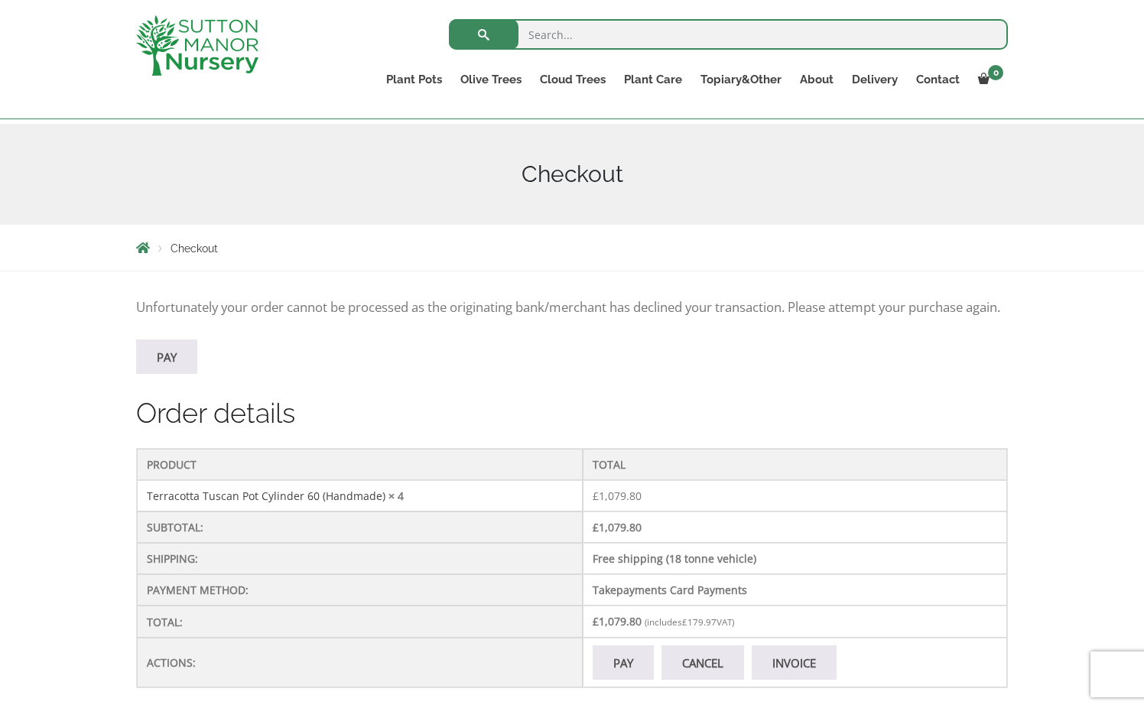
scroll to position [207, 0]
